Goal: Information Seeking & Learning: Learn about a topic

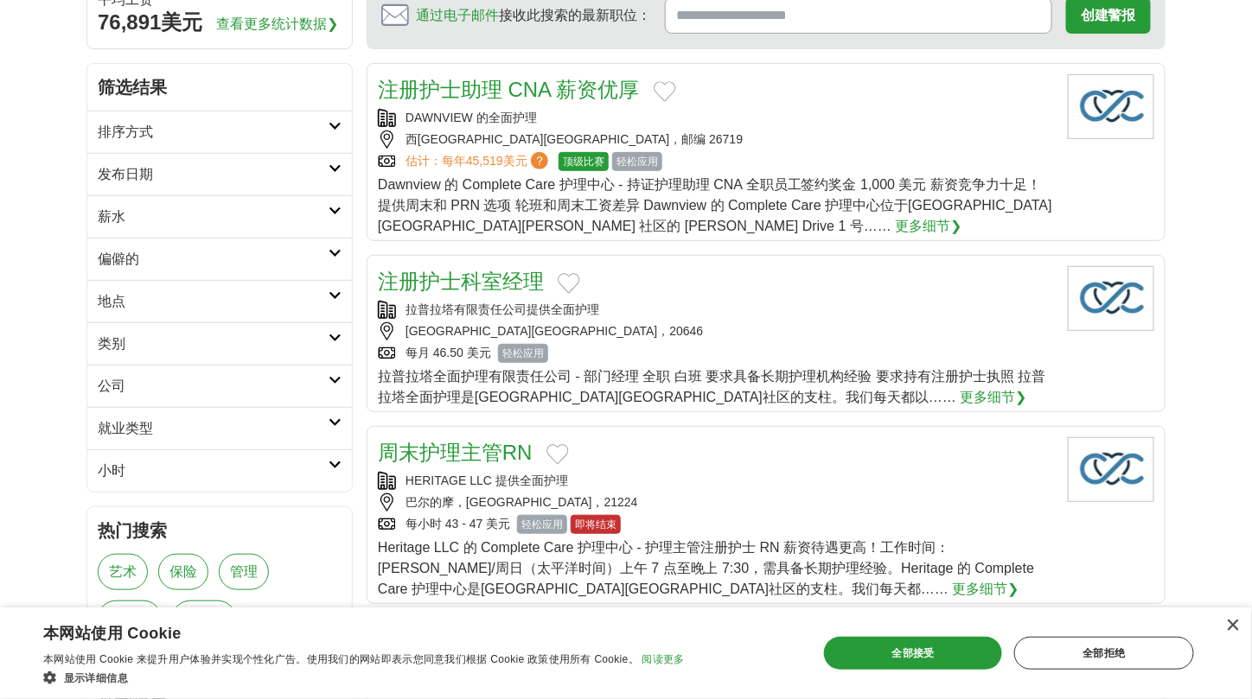
scroll to position [259, 0]
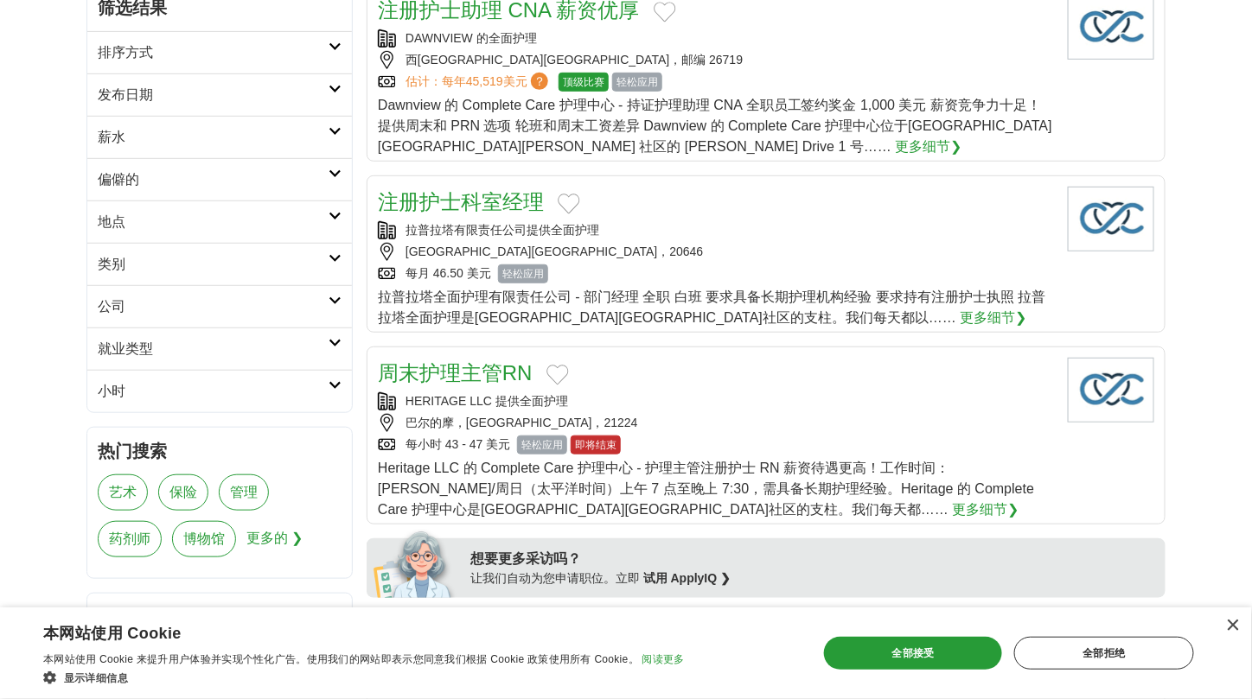
click at [322, 213] on h2 "地点" at bounding box center [213, 222] width 231 height 21
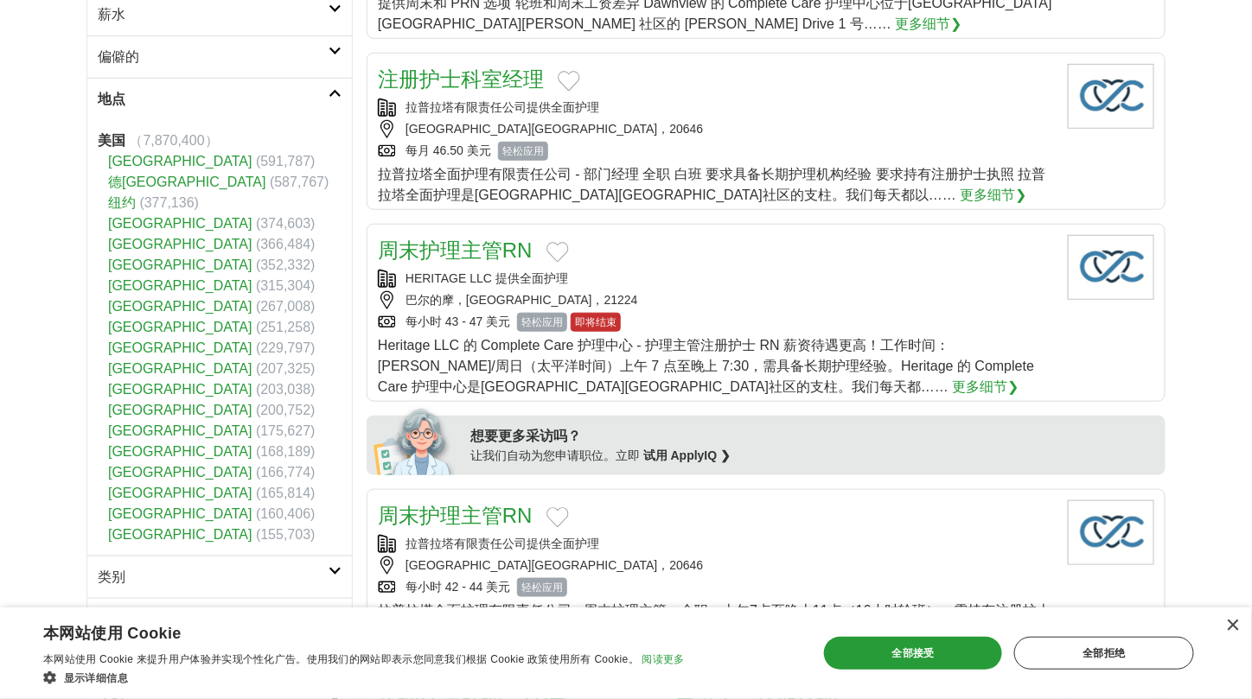
scroll to position [432, 0]
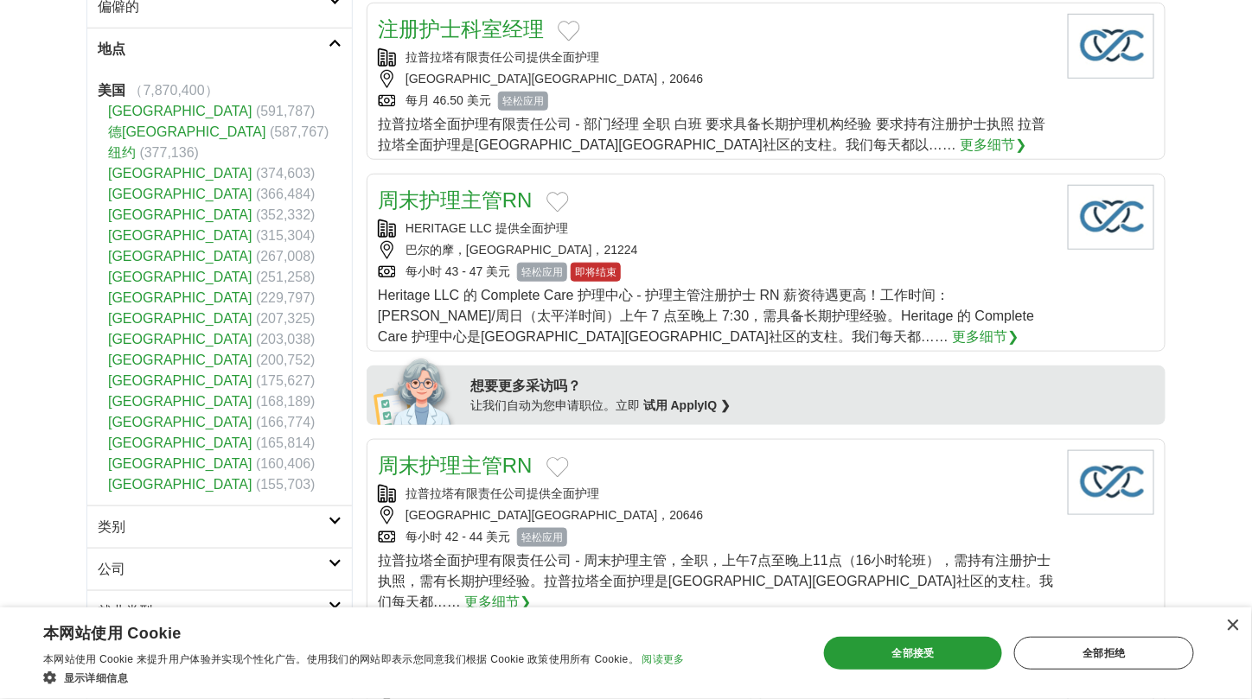
click at [156, 237] on font "[GEOGRAPHIC_DATA]" at bounding box center [180, 235] width 144 height 15
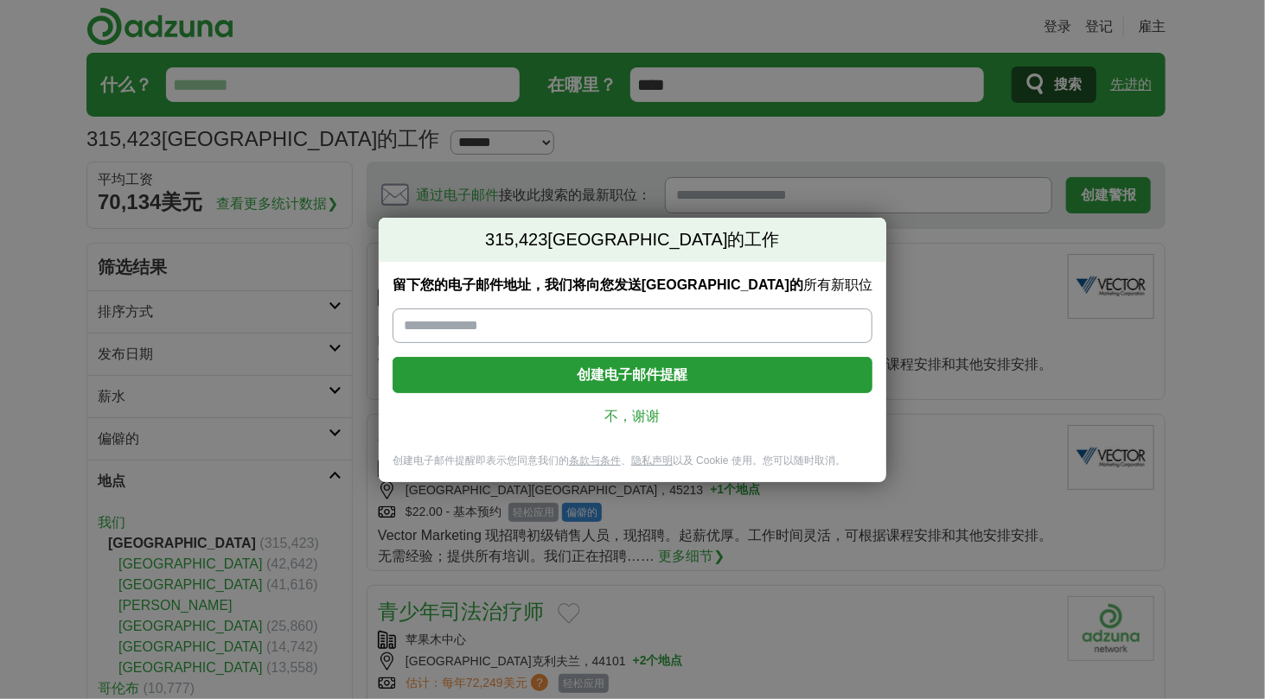
click at [624, 424] on link "不，谢谢" at bounding box center [632, 416] width 452 height 19
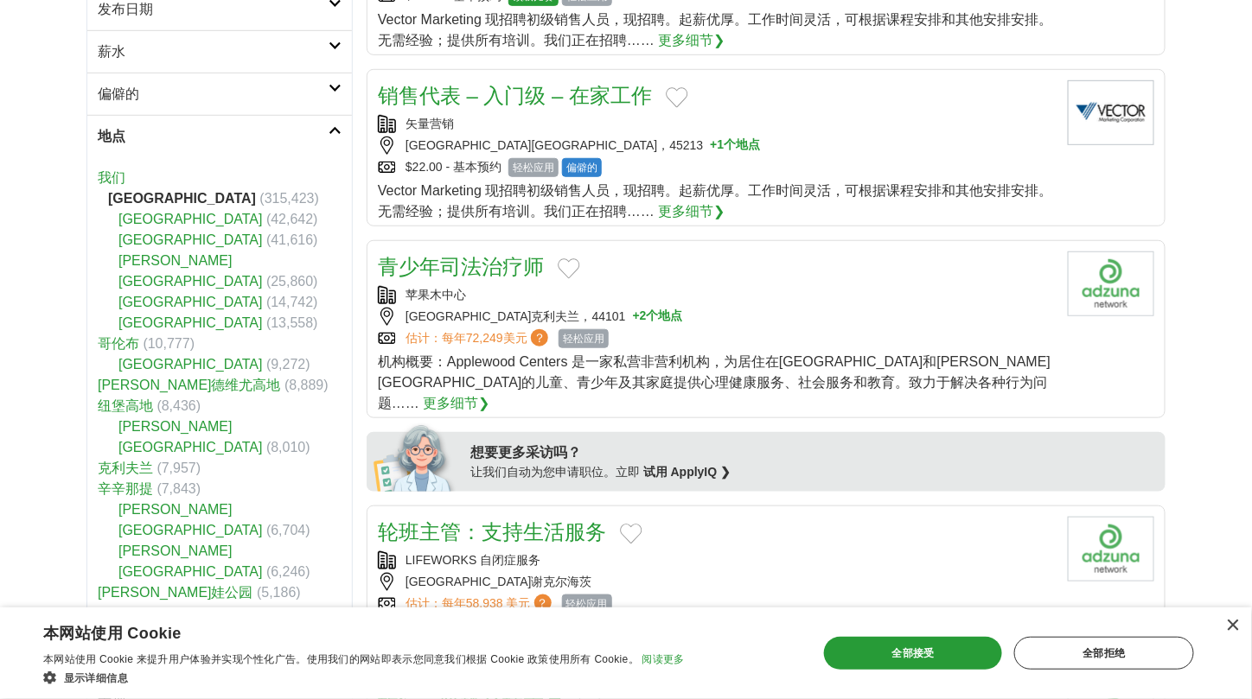
scroll to position [346, 0]
click at [1234, 633] on div "×" at bounding box center [1228, 627] width 22 height 13
click at [1232, 626] on font "×" at bounding box center [1233, 625] width 15 height 28
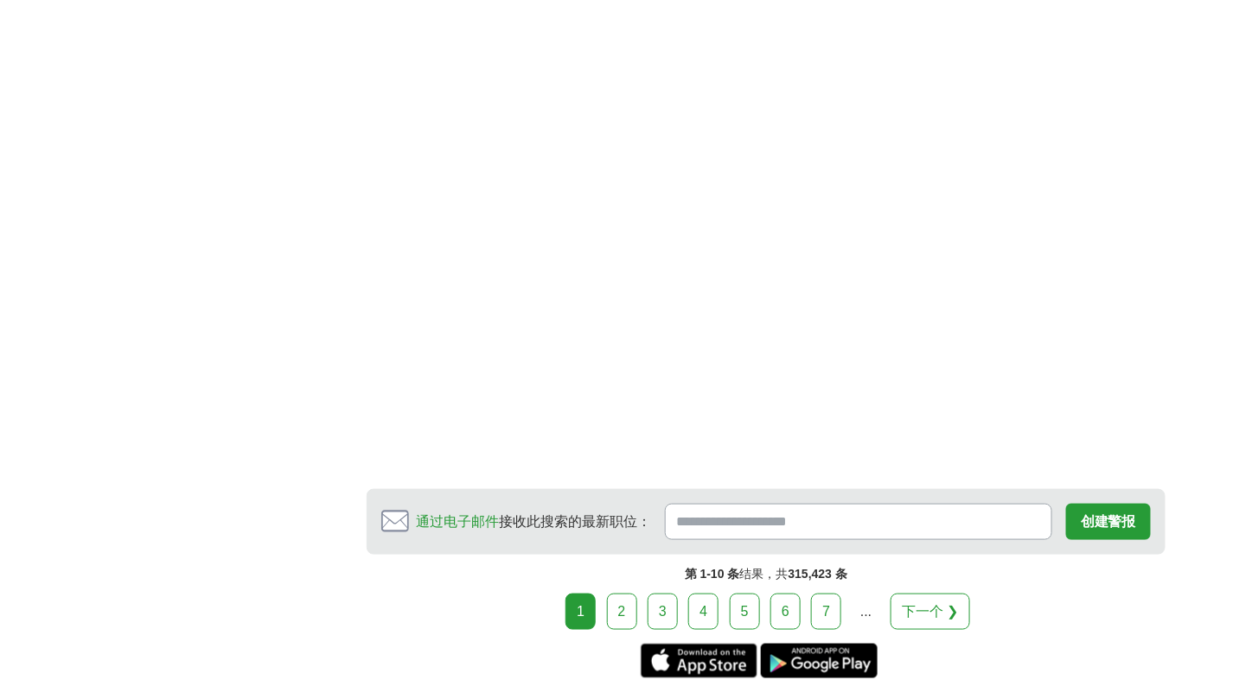
scroll to position [2593, 0]
